Goal: Check status: Check status

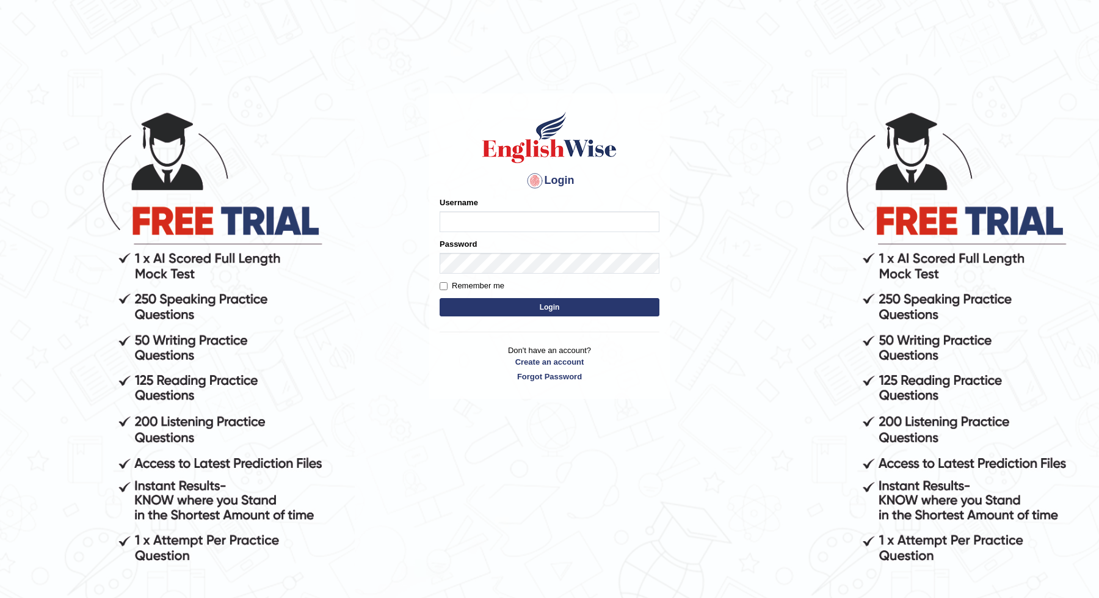
type input "JOLITA04"
click at [584, 314] on button "Login" at bounding box center [550, 307] width 220 height 18
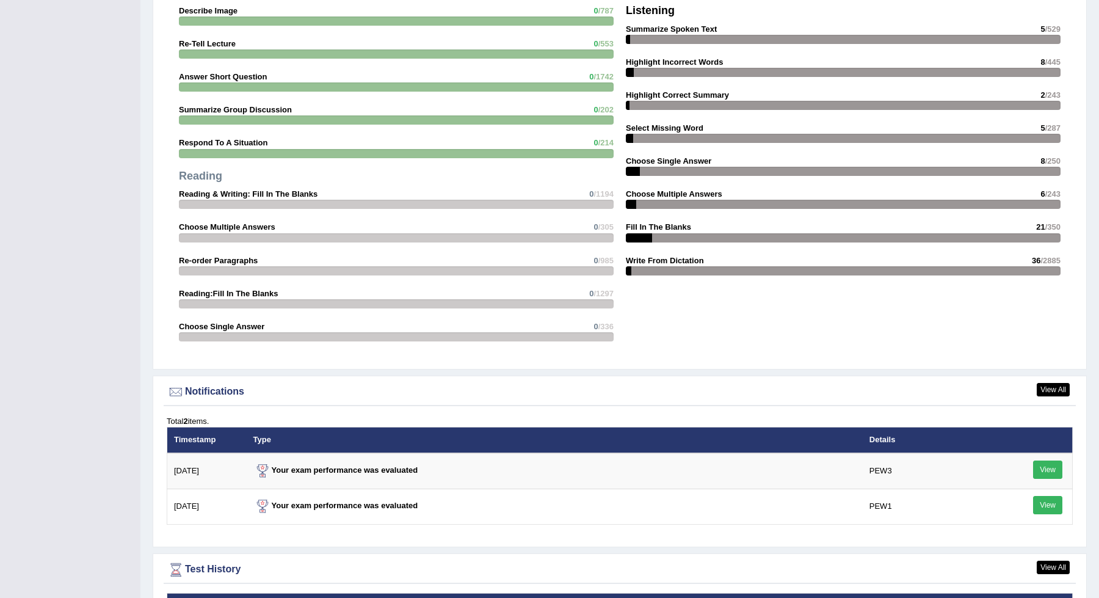
scroll to position [1346, 0]
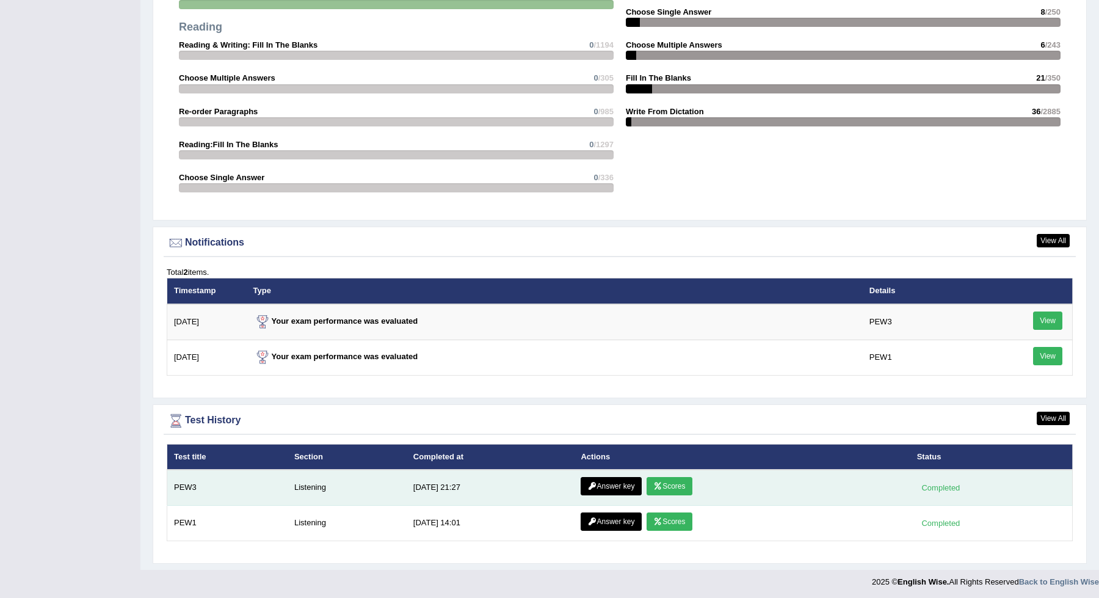
click at [676, 488] on link "Scores" at bounding box center [669, 486] width 45 height 18
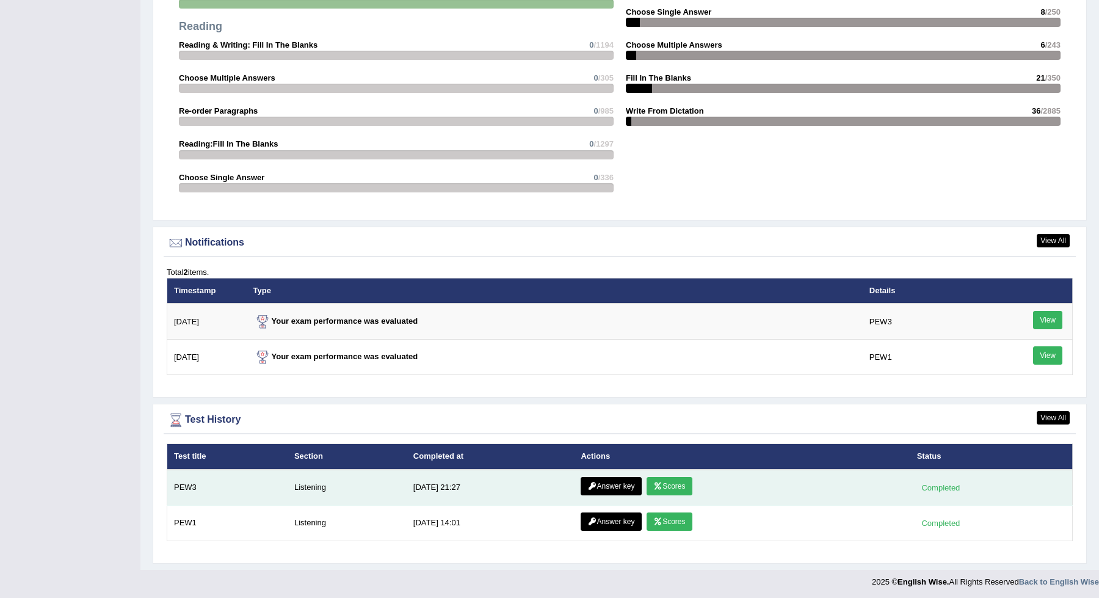
click at [613, 488] on link "Answer key" at bounding box center [611, 486] width 60 height 18
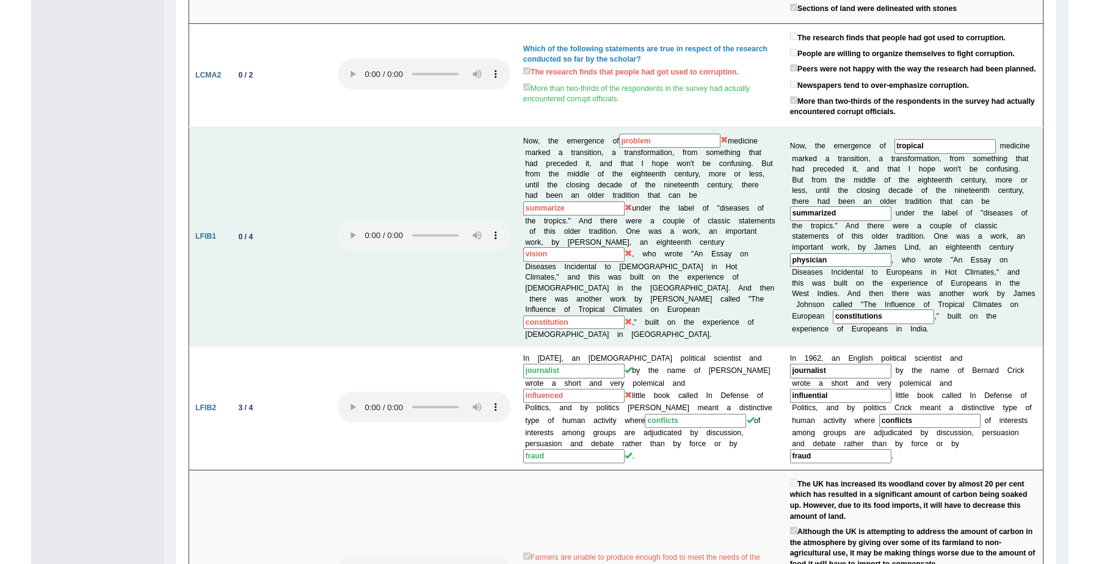
scroll to position [290, 0]
